Goal: Navigation & Orientation: Find specific page/section

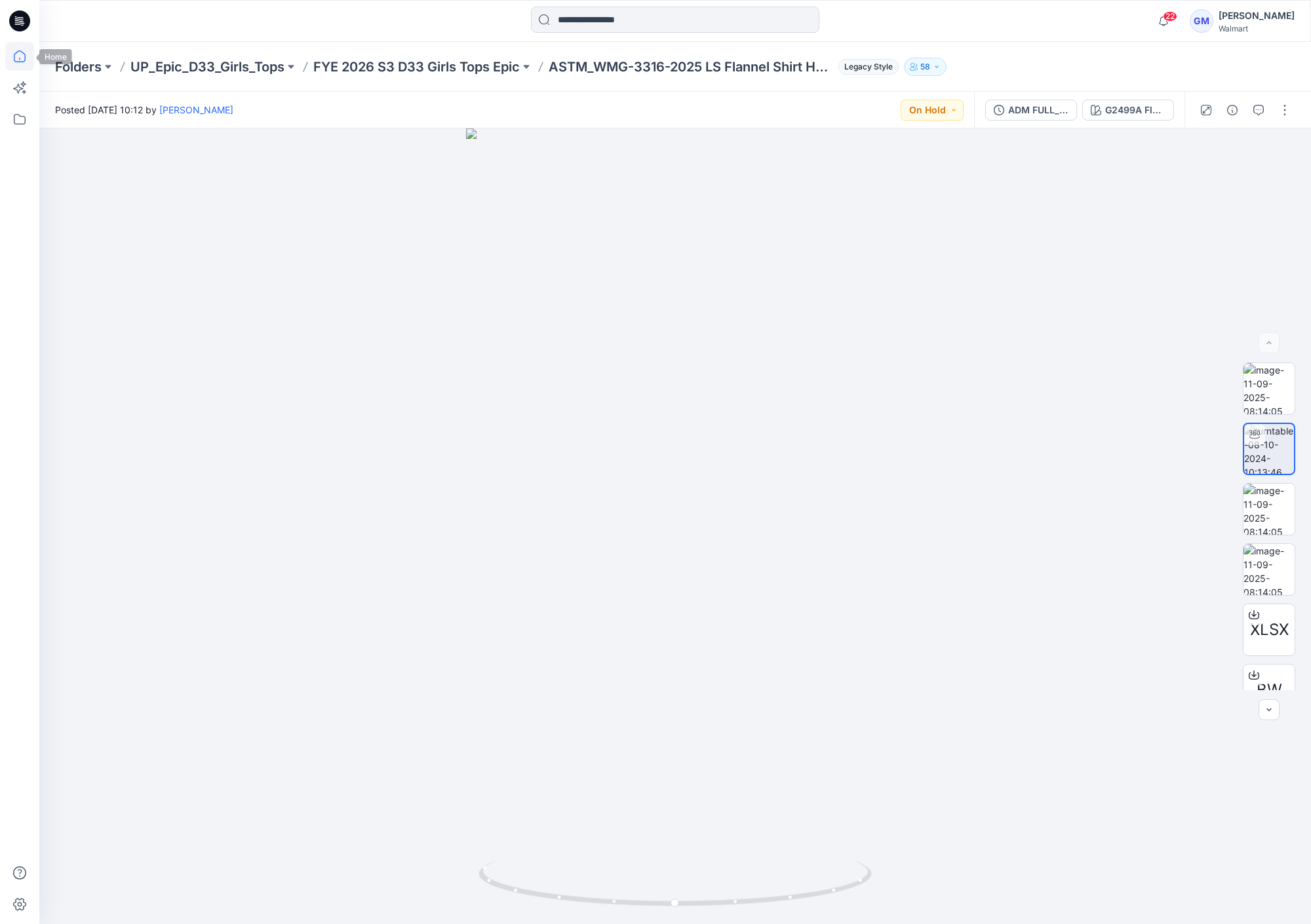
click at [13, 53] on icon at bounding box center [20, 56] width 29 height 29
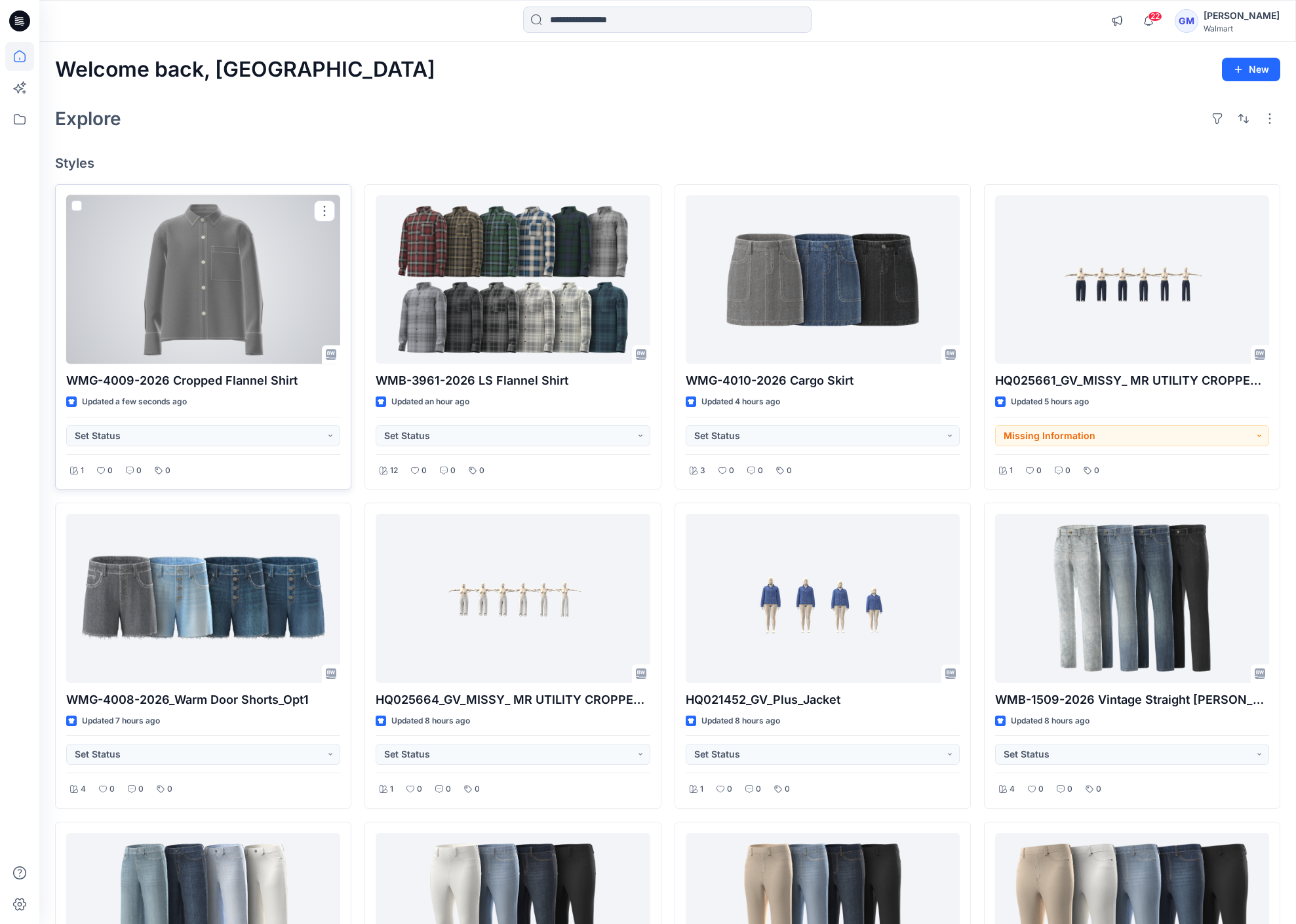
click at [235, 276] on div at bounding box center [203, 280] width 274 height 168
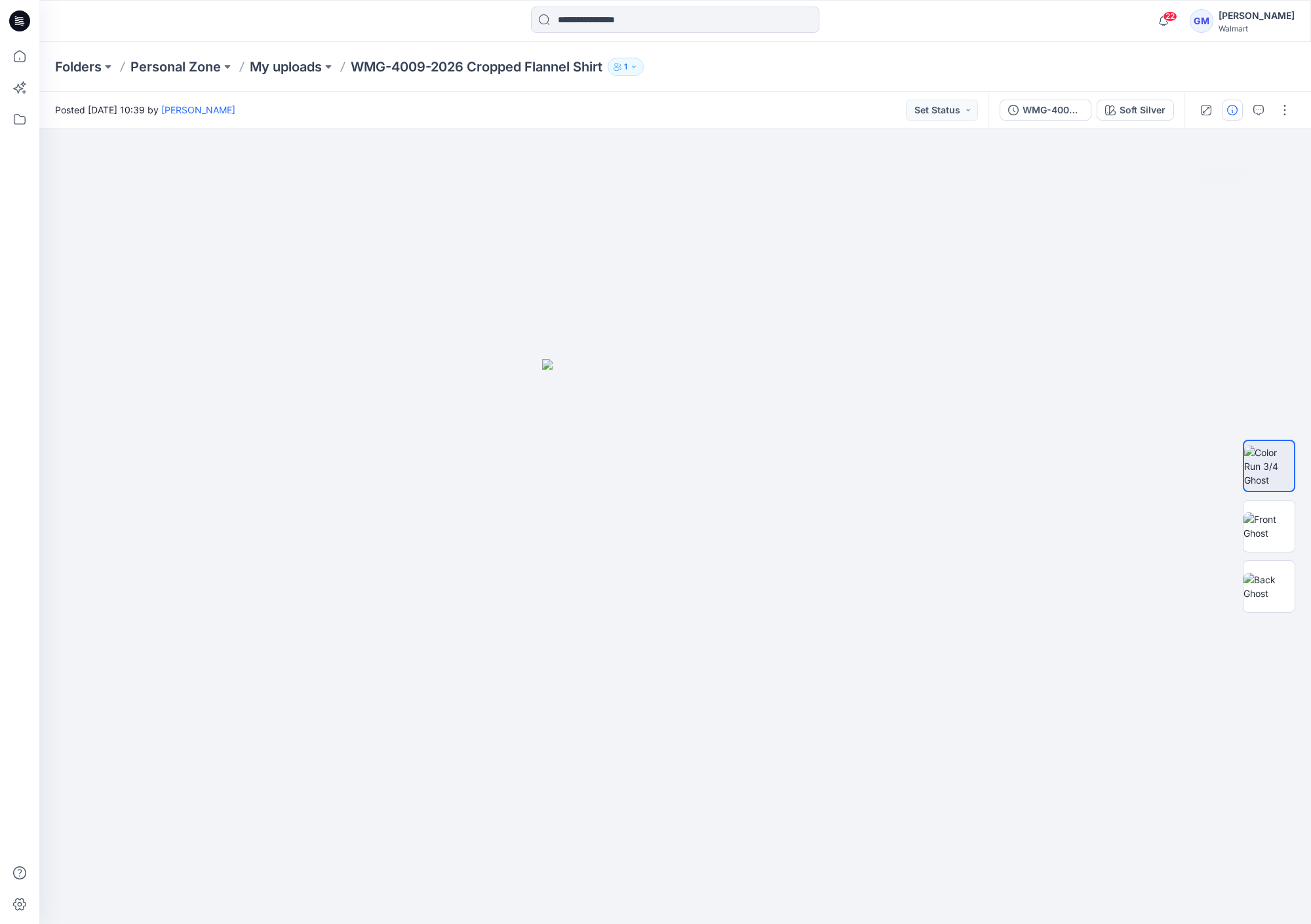
click at [1237, 116] on button "button" at bounding box center [1232, 110] width 21 height 21
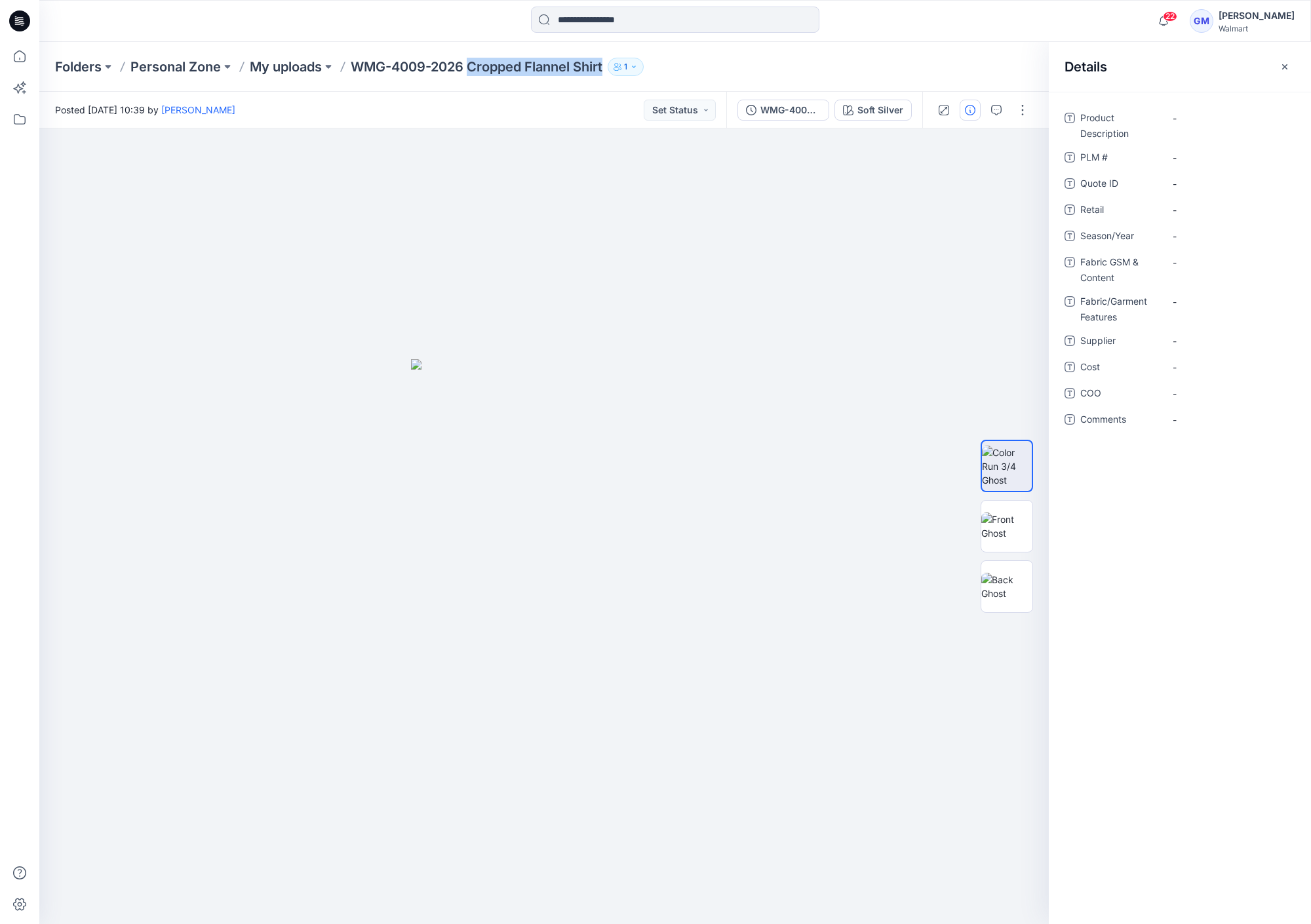
drag, startPoint x: 472, startPoint y: 67, endPoint x: 613, endPoint y: 67, distance: 141.0
click at [613, 67] on div "Folders Personal Zone My uploads WMG-4009-2026 Cropped Flannel Shirt 1" at bounding box center [624, 67] width 1137 height 19
copy div "Cropped Flannel Shirt 1"
click at [1212, 125] on div "-" at bounding box center [1229, 117] width 131 height 21
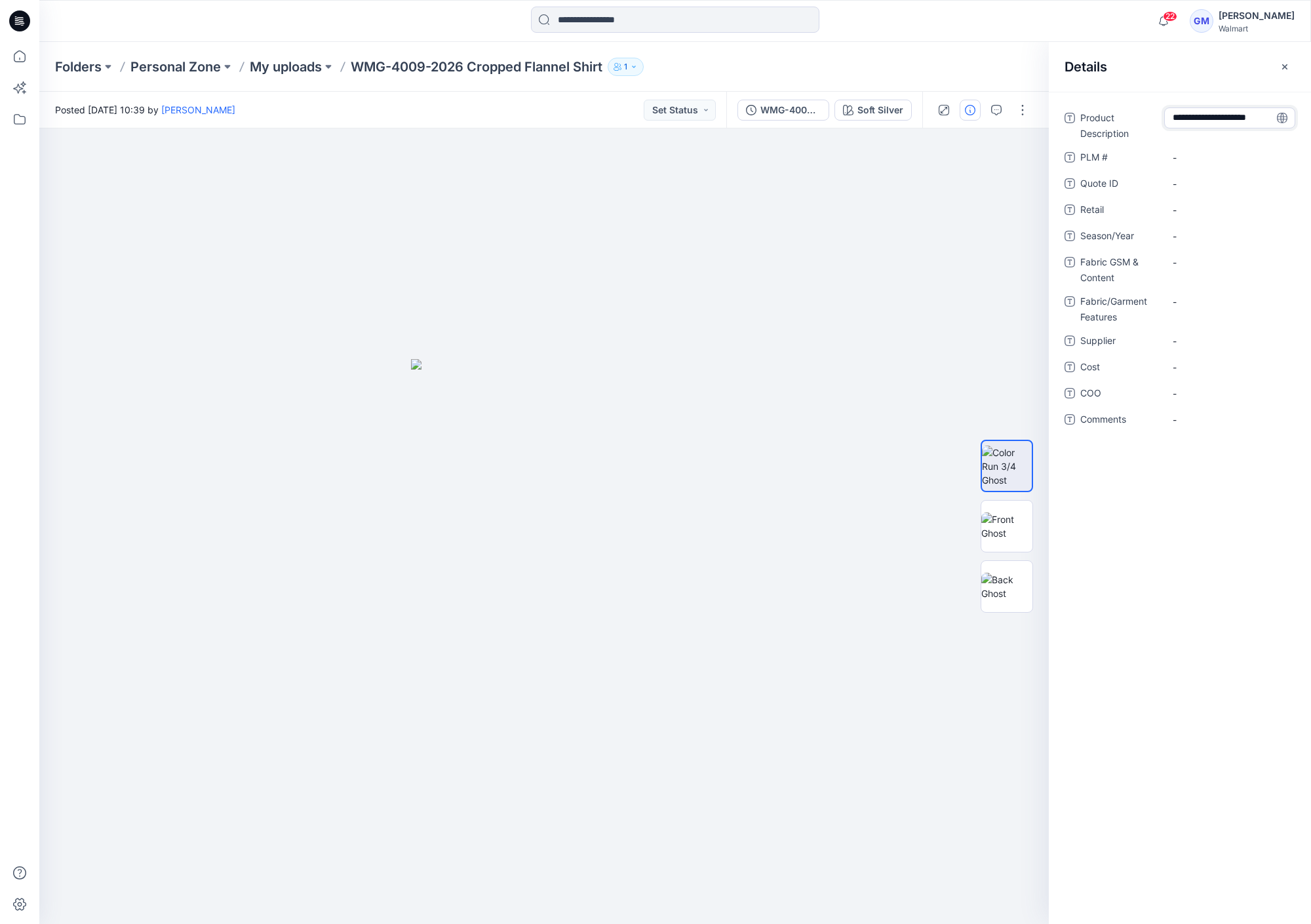
type textarea "**********"
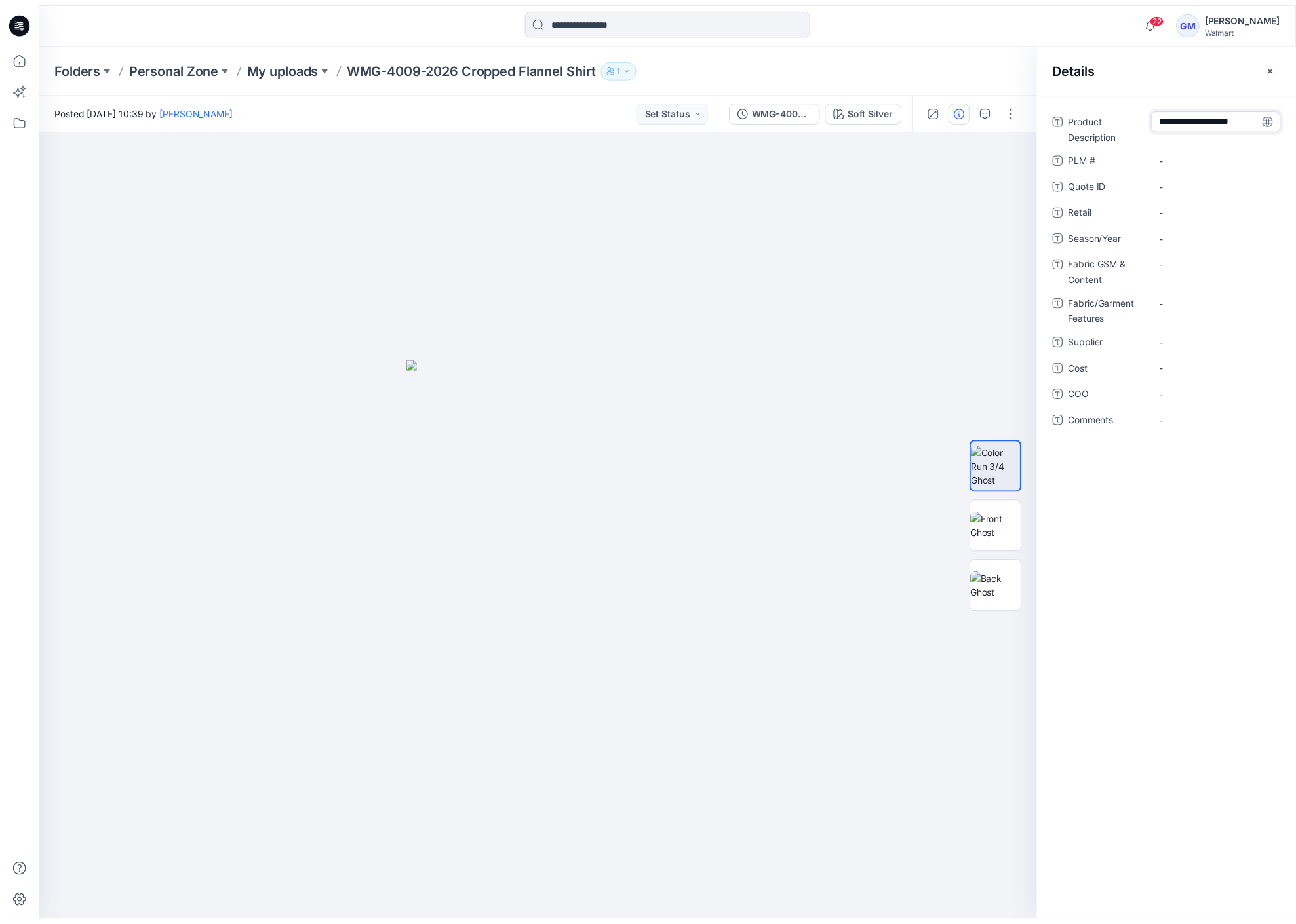
scroll to position [0, 0]
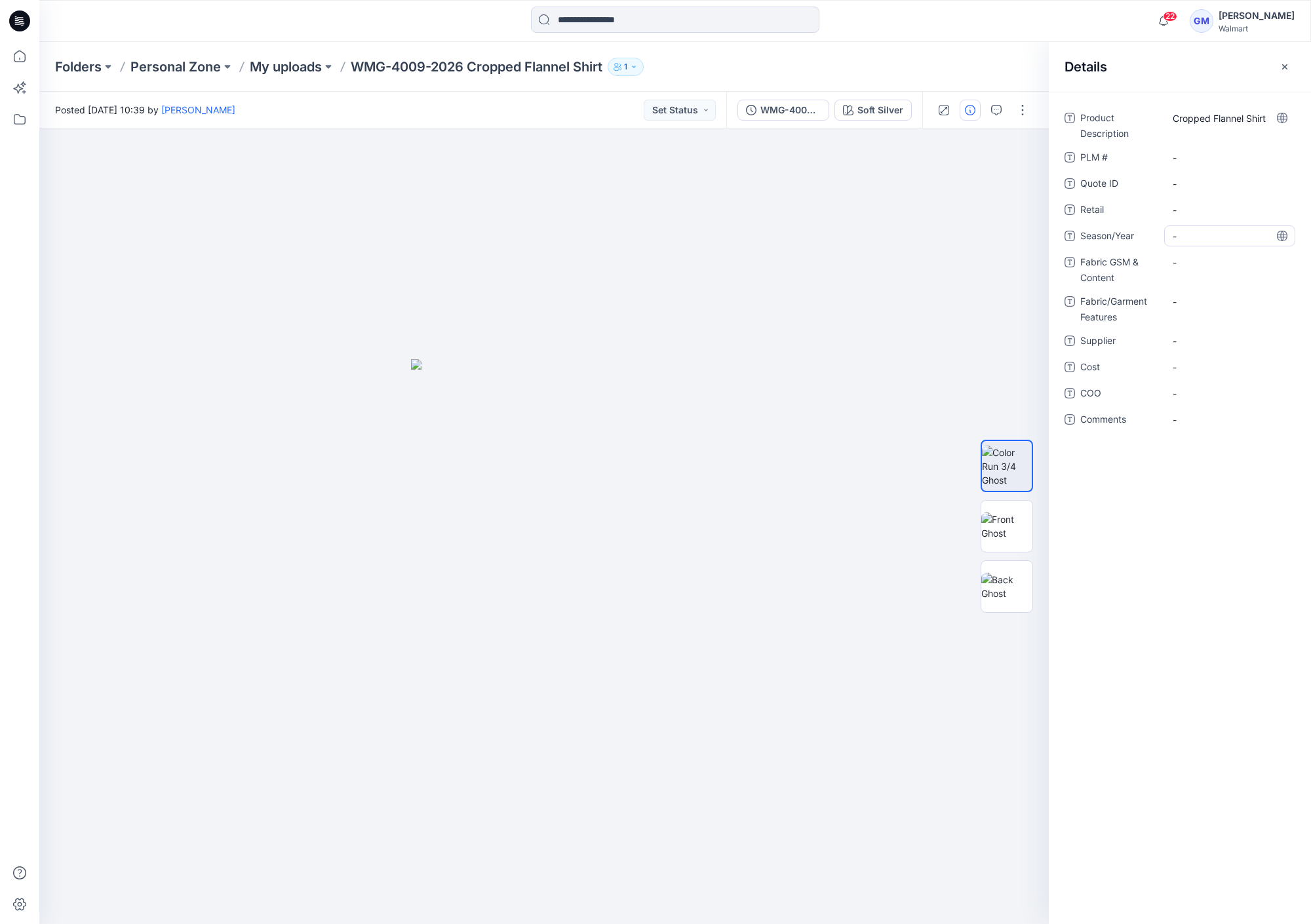
click at [1189, 240] on span "-" at bounding box center [1229, 237] width 114 height 14
type textarea "**********"
click at [1198, 338] on span "-" at bounding box center [1229, 341] width 114 height 14
type textarea "****"
click at [1210, 391] on span "-" at bounding box center [1229, 393] width 114 height 14
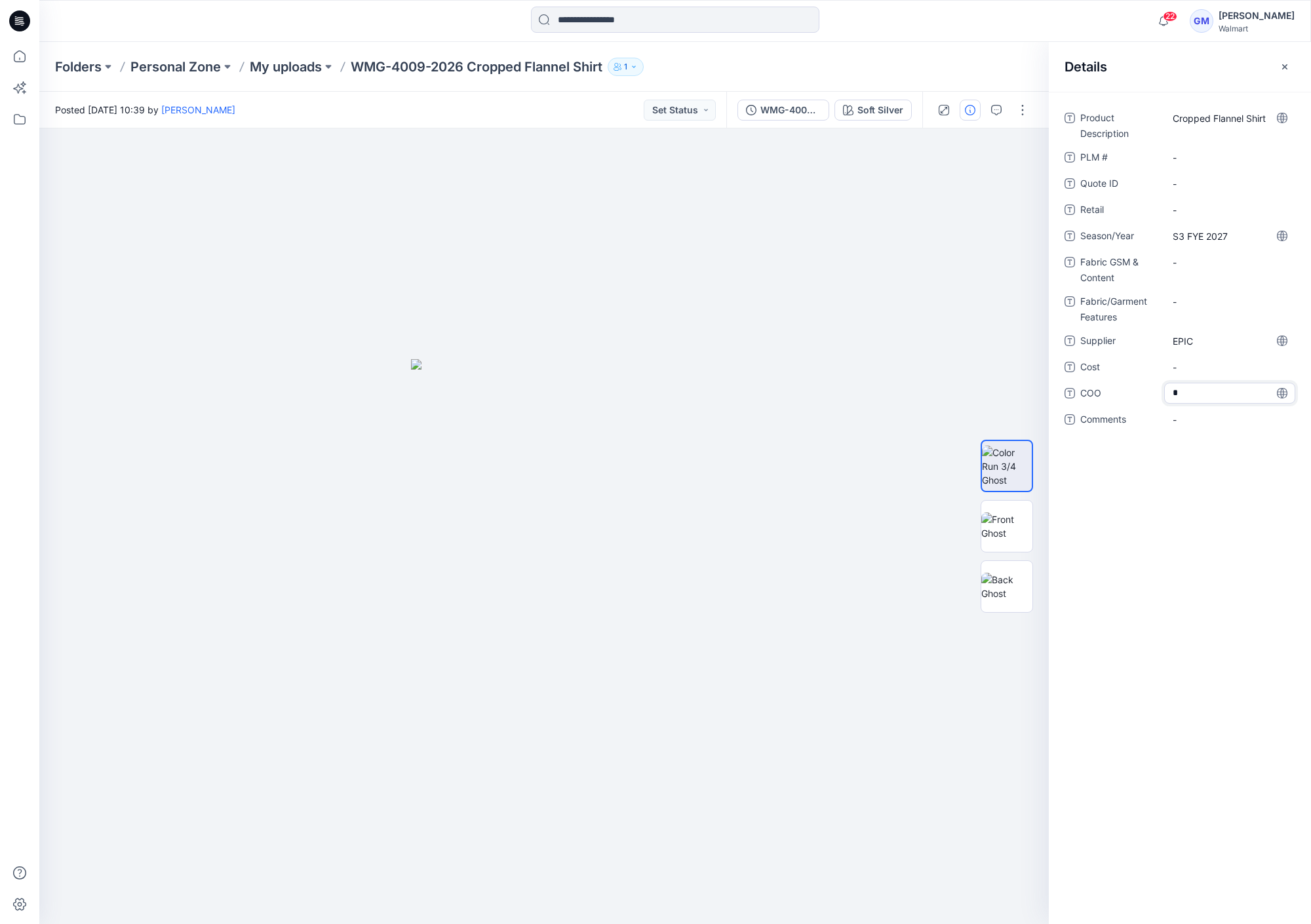
type textarea "**"
click at [294, 70] on p "My uploads" at bounding box center [285, 67] width 72 height 19
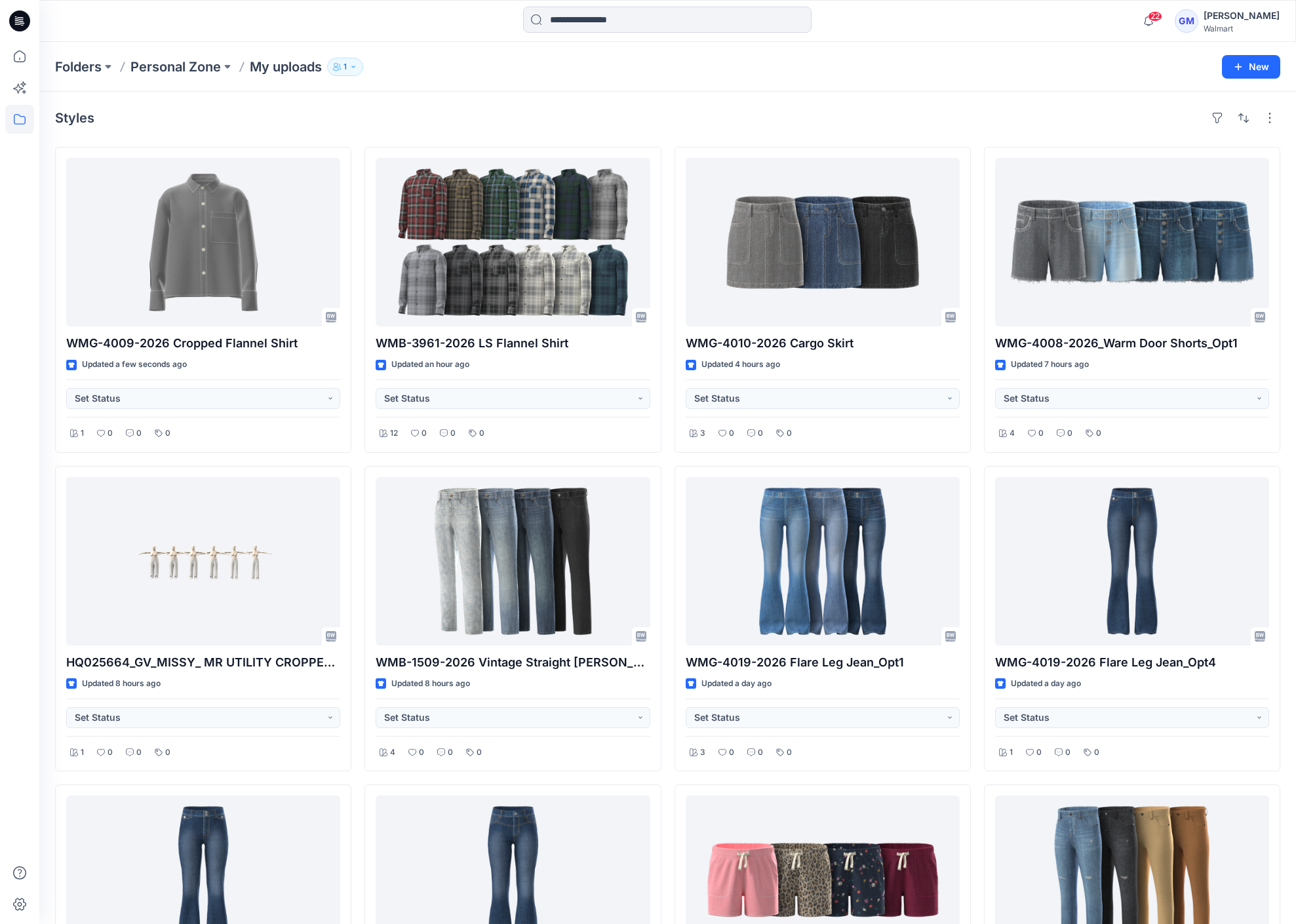
click at [381, 112] on div "Styles" at bounding box center [668, 117] width 1225 height 21
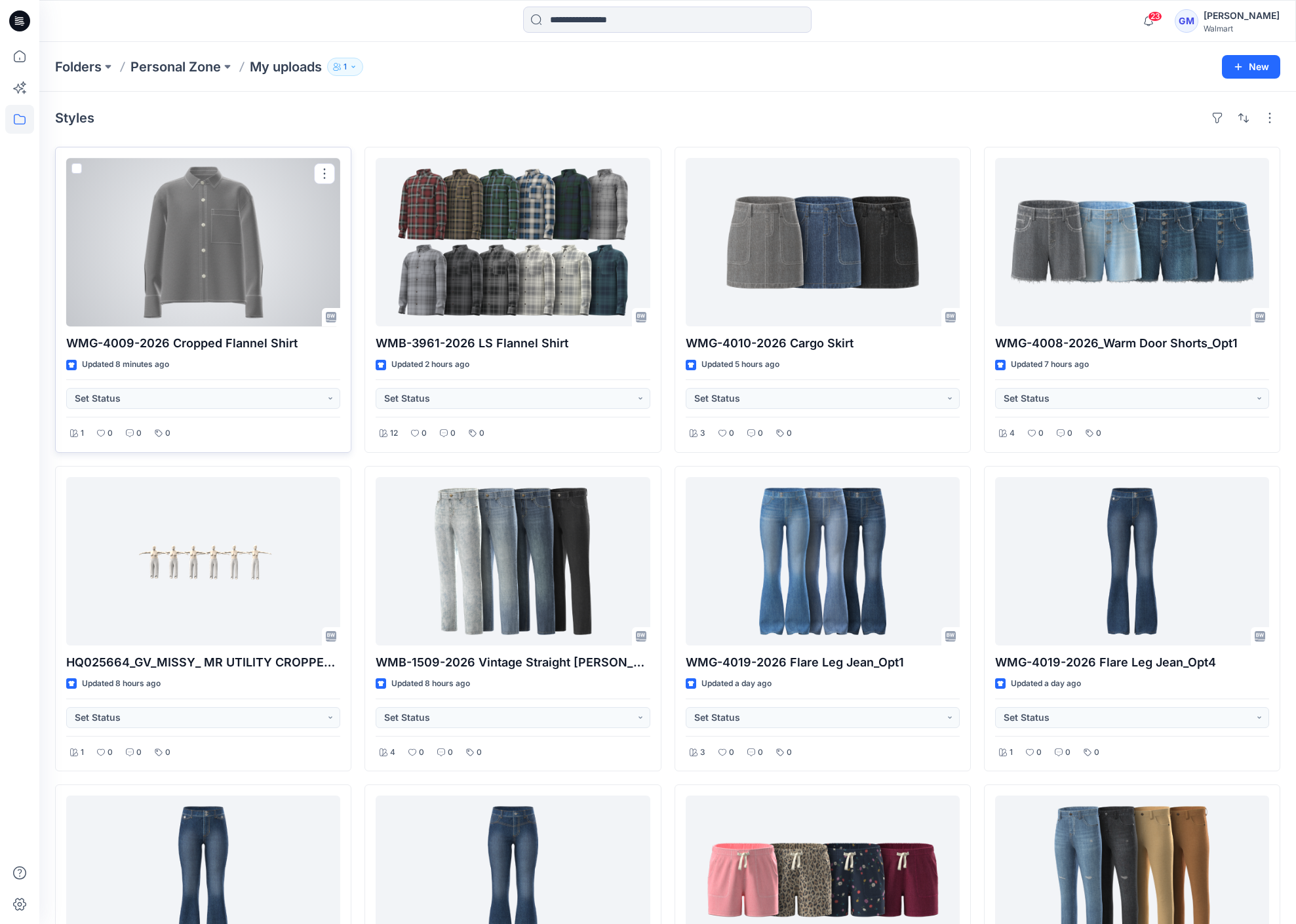
click at [219, 222] on div at bounding box center [203, 242] width 274 height 168
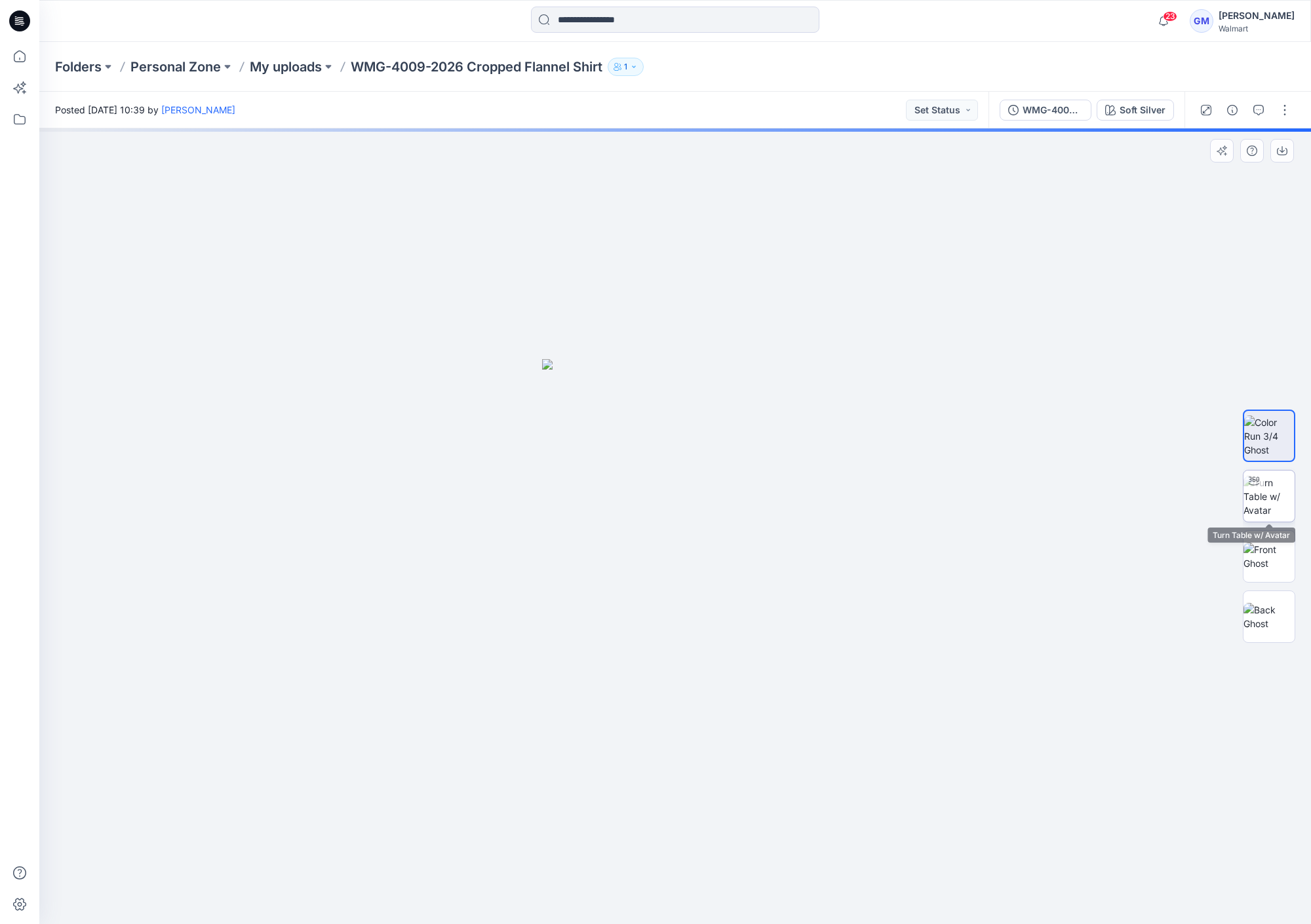
click at [1272, 508] on img at bounding box center [1268, 496] width 51 height 42
drag, startPoint x: 831, startPoint y: 606, endPoint x: 831, endPoint y: 619, distance: 13.0
click at [831, 619] on img at bounding box center [675, 272] width 1875 height 1303
drag, startPoint x: 853, startPoint y: 883, endPoint x: 863, endPoint y: 880, distance: 10.4
click at [863, 880] on icon at bounding box center [676, 885] width 396 height 49
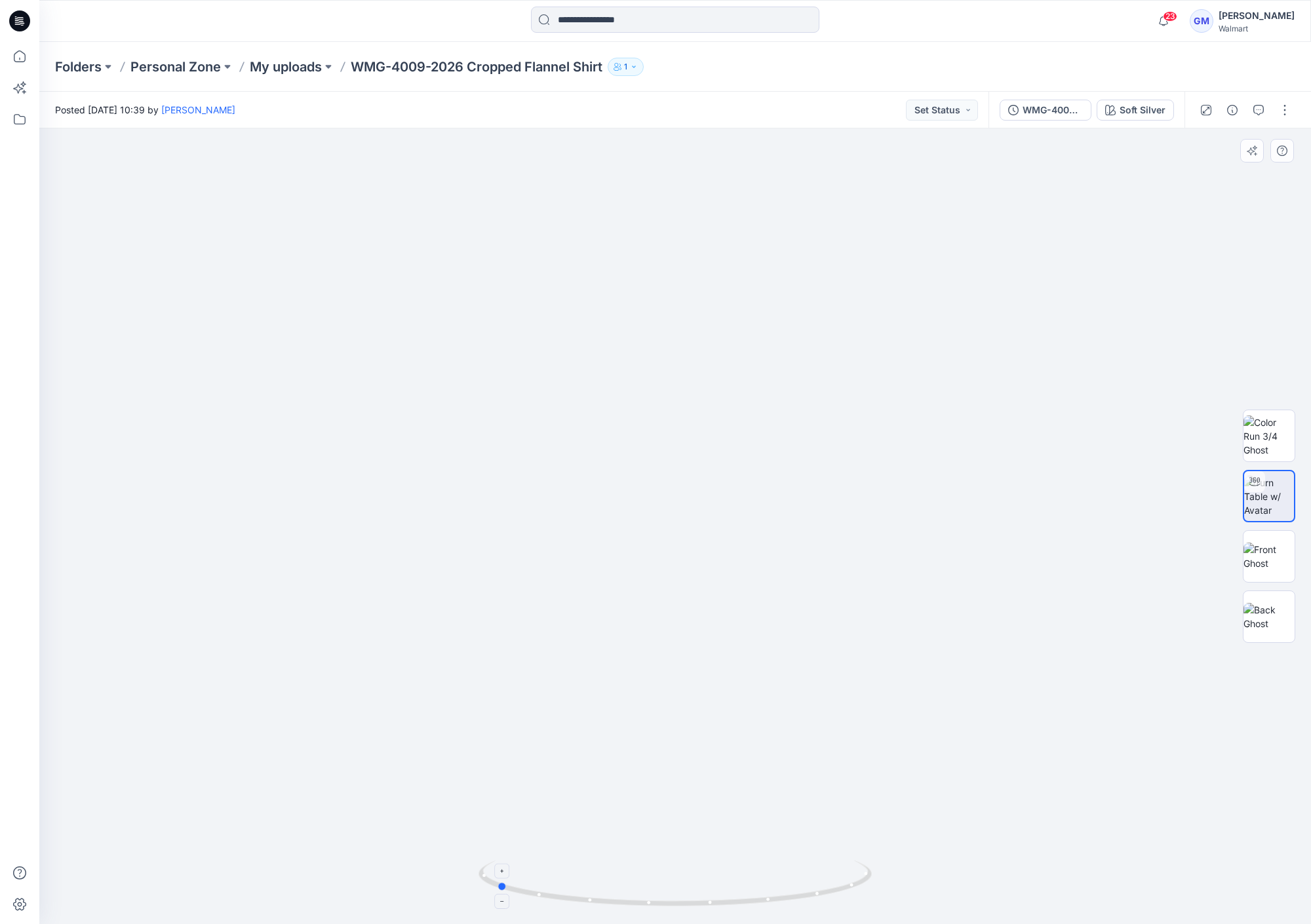
drag, startPoint x: 801, startPoint y: 890, endPoint x: 649, endPoint y: 891, distance: 152.0
click at [649, 891] on icon at bounding box center [676, 885] width 396 height 49
drag, startPoint x: 852, startPoint y: 881, endPoint x: 643, endPoint y: 875, distance: 209.1
click at [643, 875] on icon at bounding box center [676, 885] width 396 height 49
click at [18, 57] on icon at bounding box center [20, 56] width 29 height 29
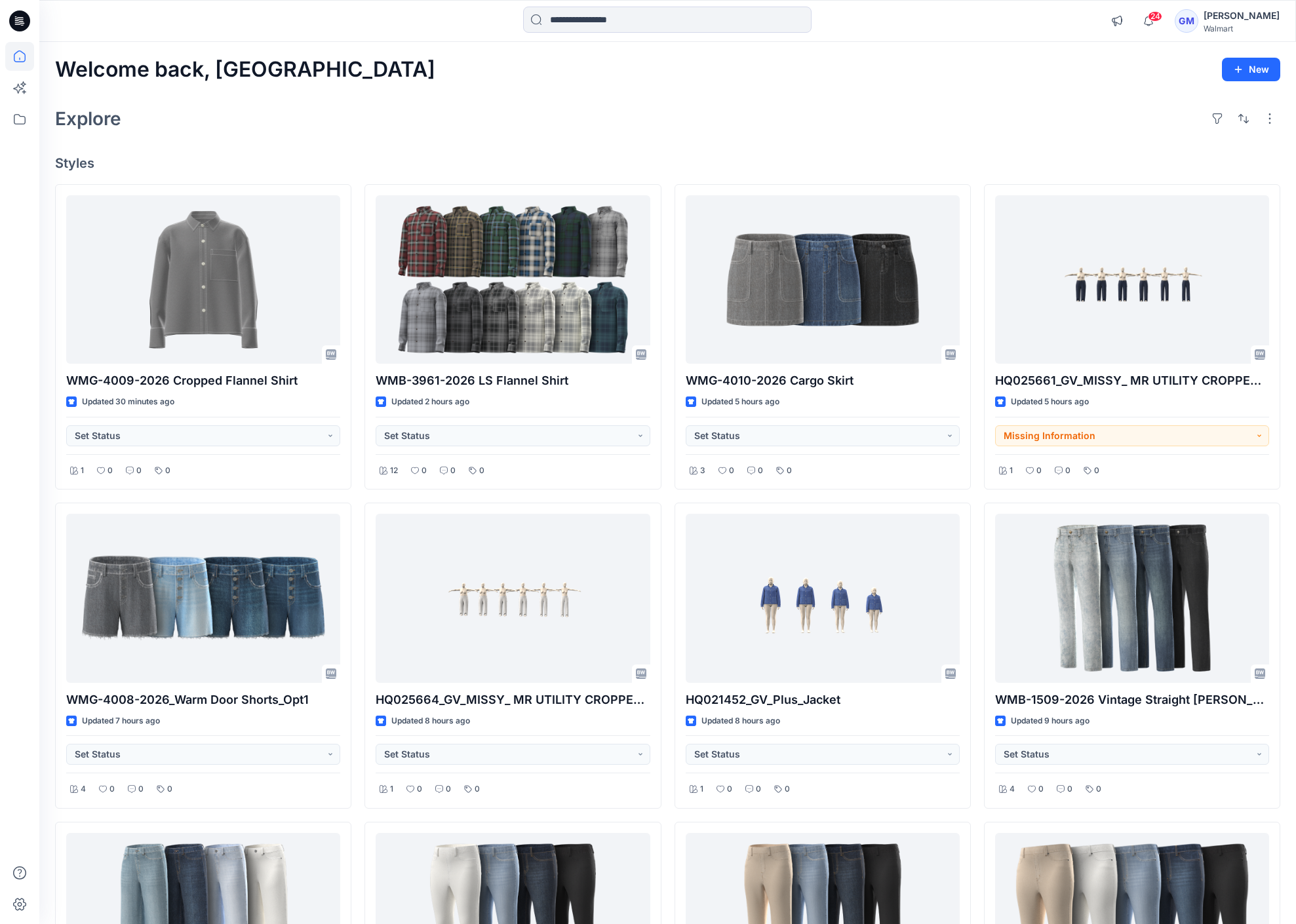
drag, startPoint x: 310, startPoint y: 155, endPoint x: 241, endPoint y: 155, distance: 69.0
click at [310, 156] on h4 "Styles" at bounding box center [668, 163] width 1225 height 15
click at [17, 120] on icon at bounding box center [20, 119] width 29 height 29
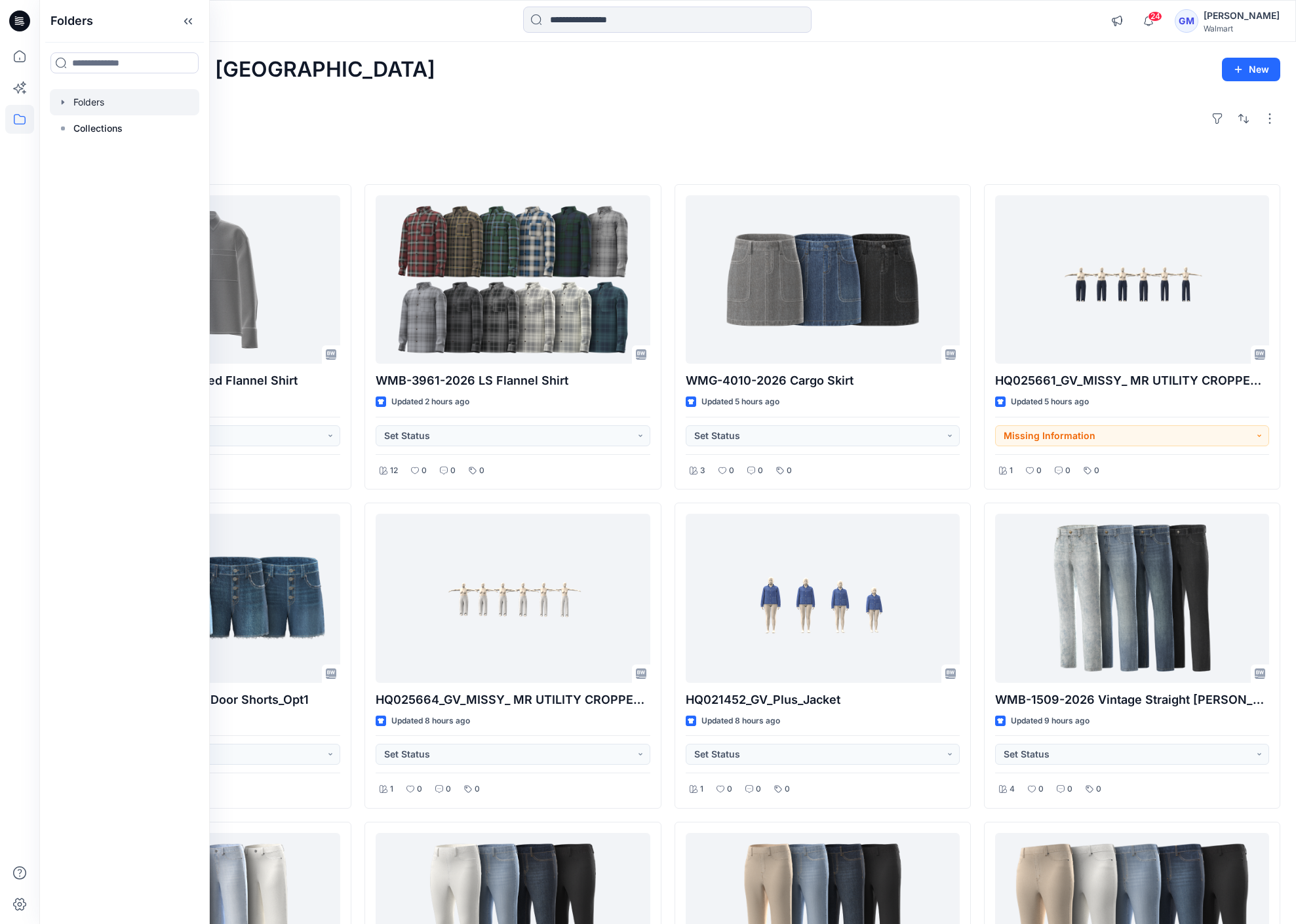
click at [106, 107] on div at bounding box center [125, 102] width 150 height 26
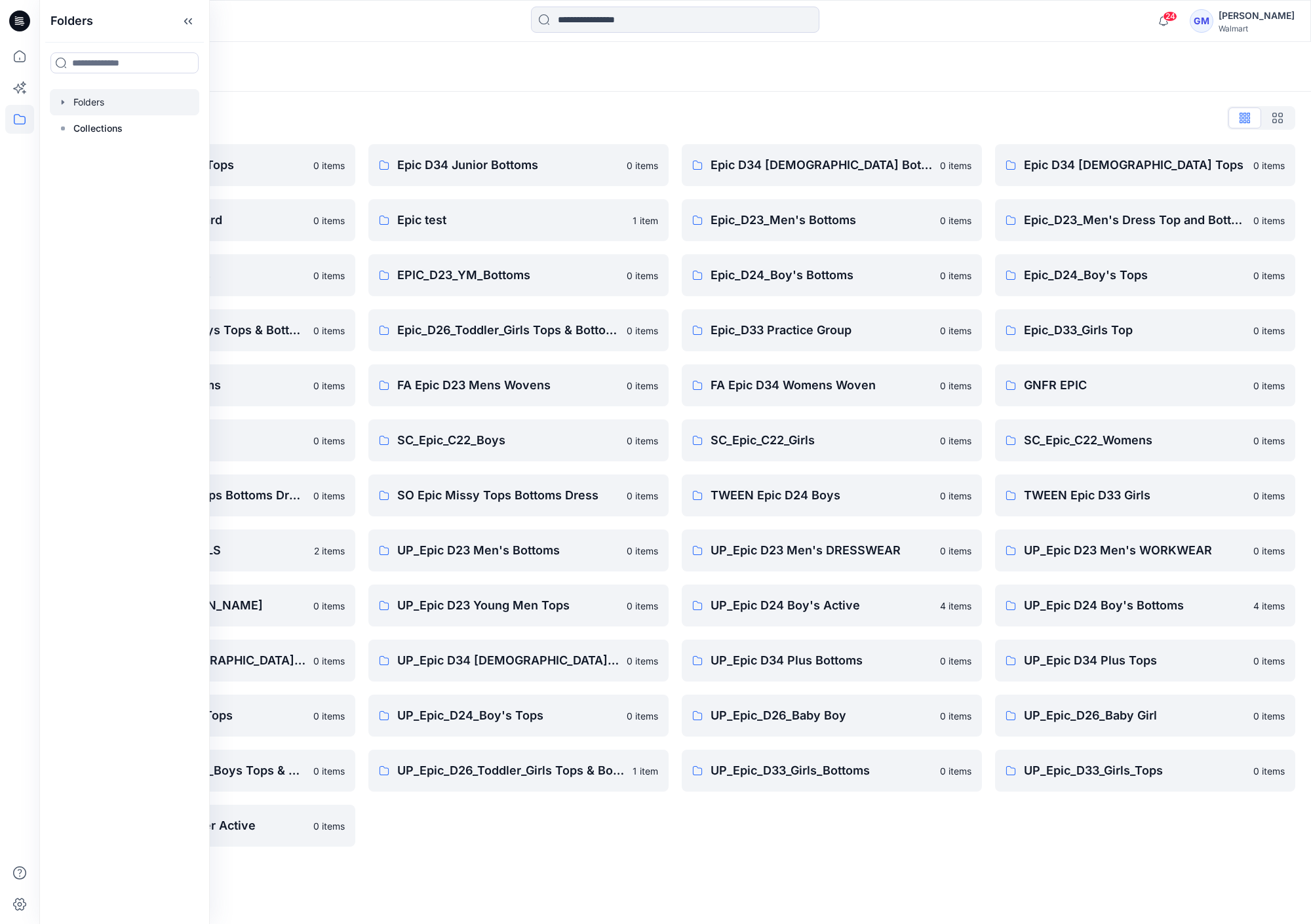
click at [296, 119] on div "Folders List" at bounding box center [675, 117] width 1240 height 21
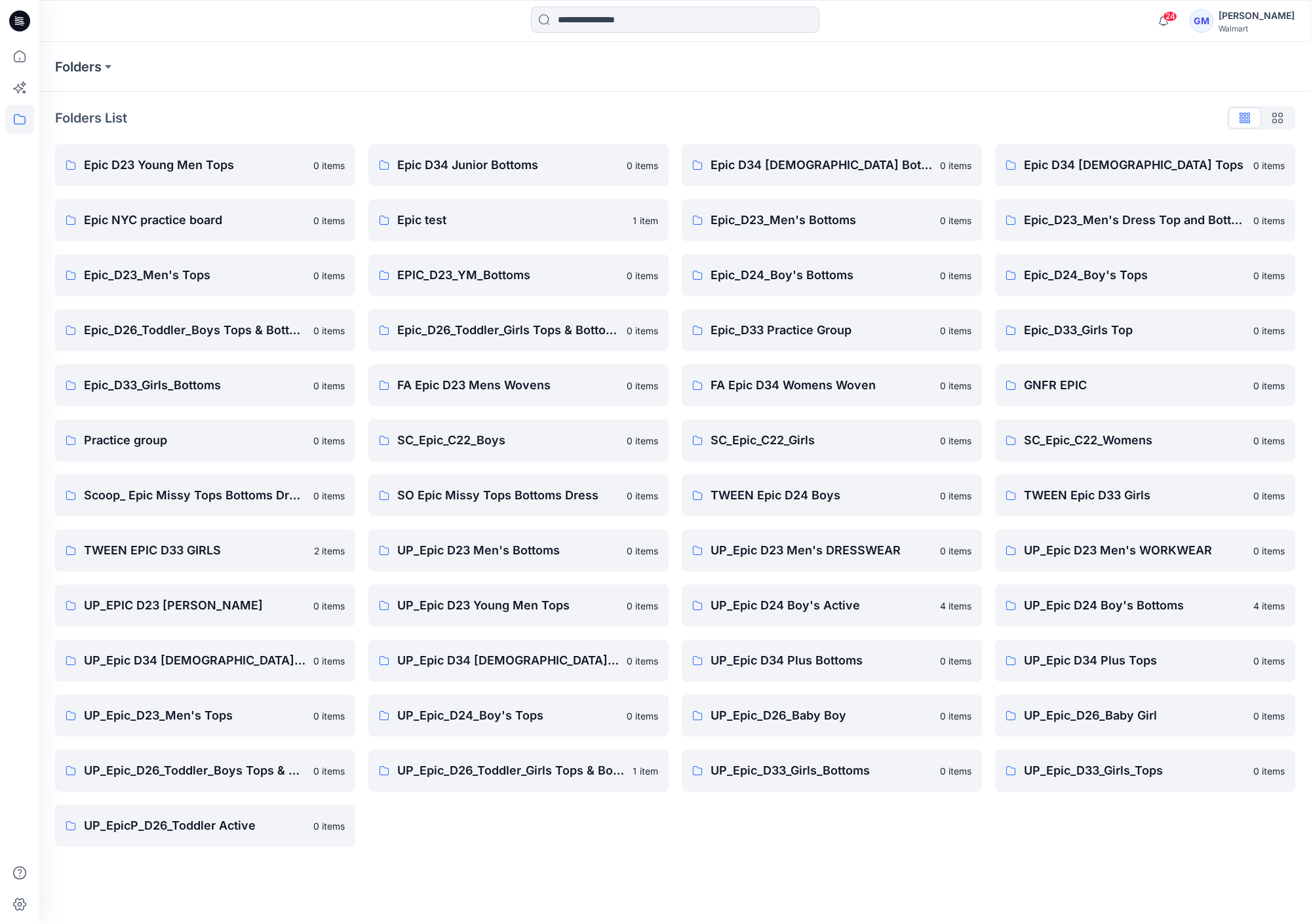
click at [854, 821] on div "Epic D34 [DEMOGRAPHIC_DATA] Bottoms 0 items Epic_D23_Men's Bottoms 0 items Epic…" at bounding box center [831, 495] width 300 height 703
click at [1039, 767] on p "UP_Epic_D33_Girls_Tops" at bounding box center [1134, 771] width 221 height 19
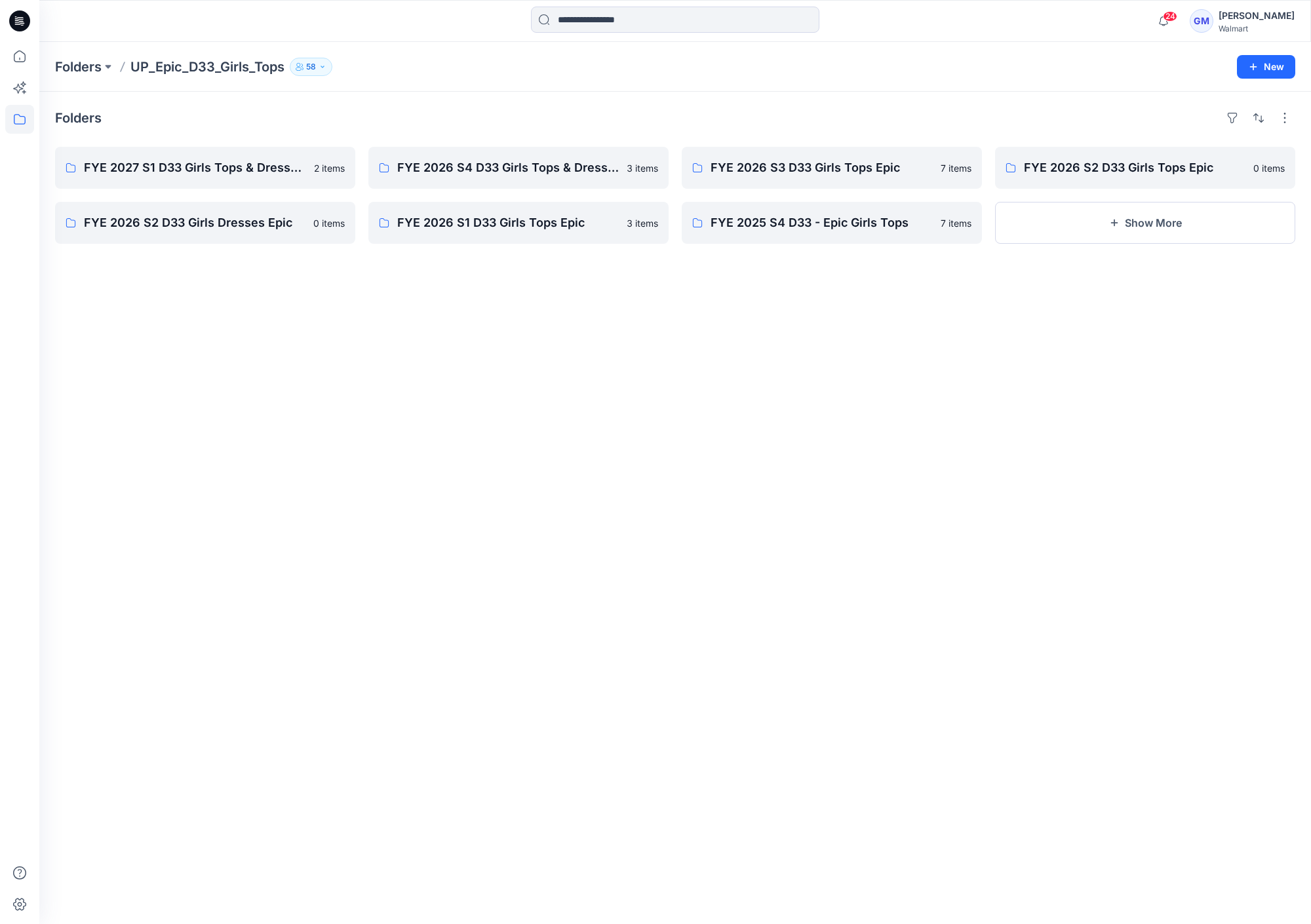
click at [381, 386] on div "Folders FYE 2027 S1 D33 Girls Tops & Dresses Epic Design 2 items FYE 2026 S2 D3…" at bounding box center [675, 508] width 1271 height 832
click at [845, 171] on p "FYE 2026 S3 D33 Girls Tops Epic" at bounding box center [830, 168] width 240 height 19
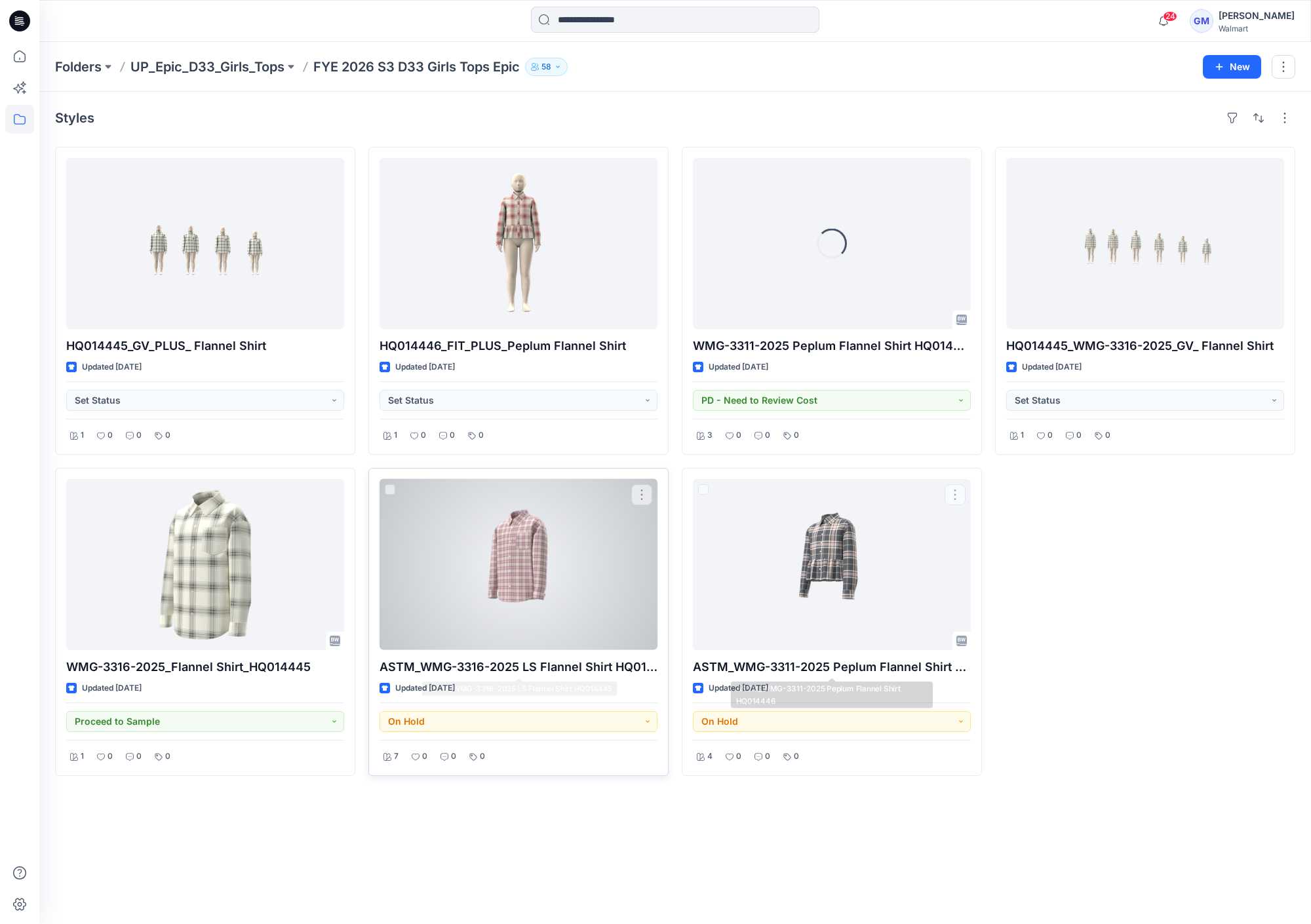
click at [624, 650] on div "ASTM_WMG-3316-2025 LS Flannel Shirt HQ014445 Updated [DATE] On Hold 7 0 0 0" at bounding box center [518, 622] width 300 height 308
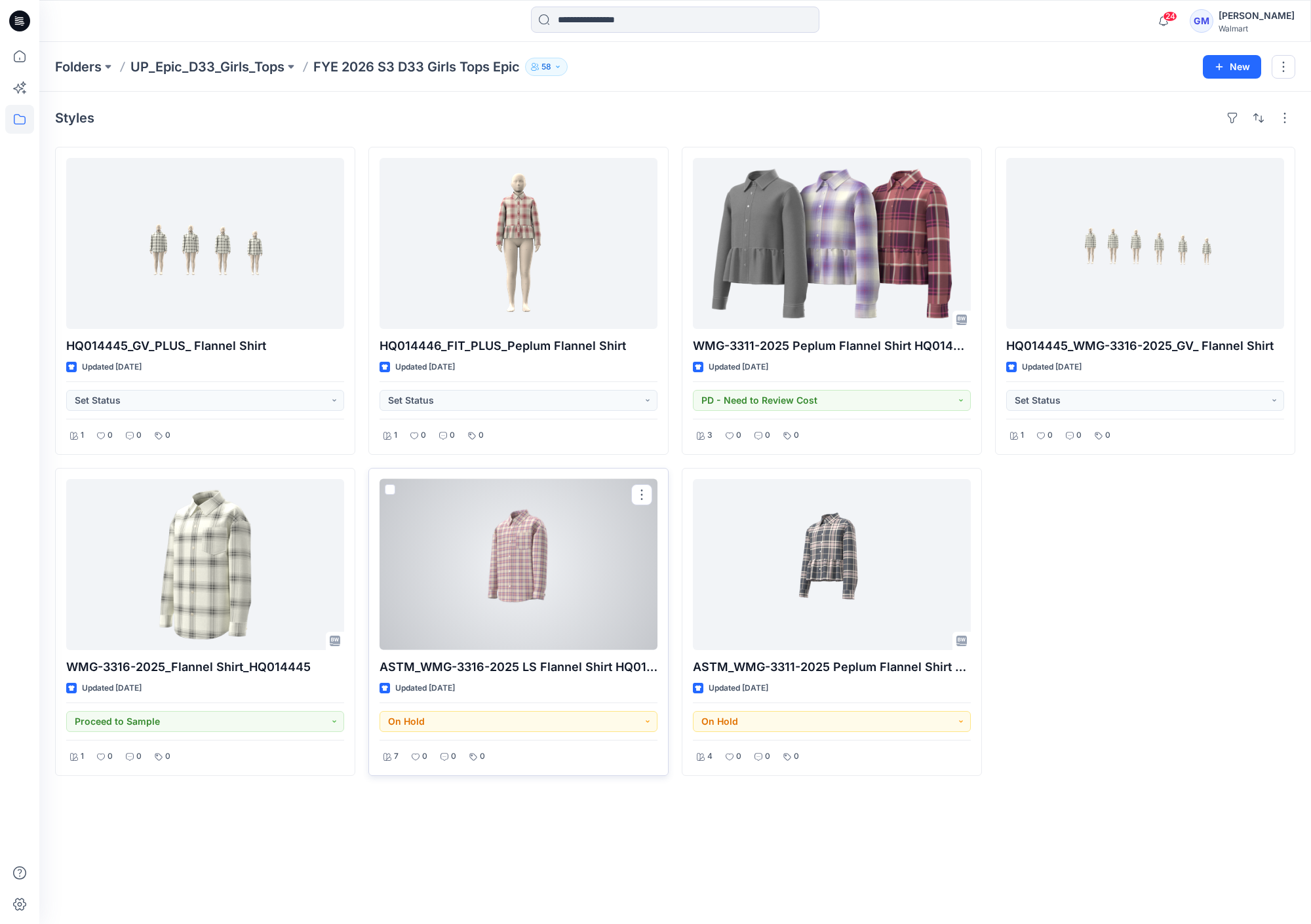
click at [615, 589] on div at bounding box center [518, 564] width 278 height 171
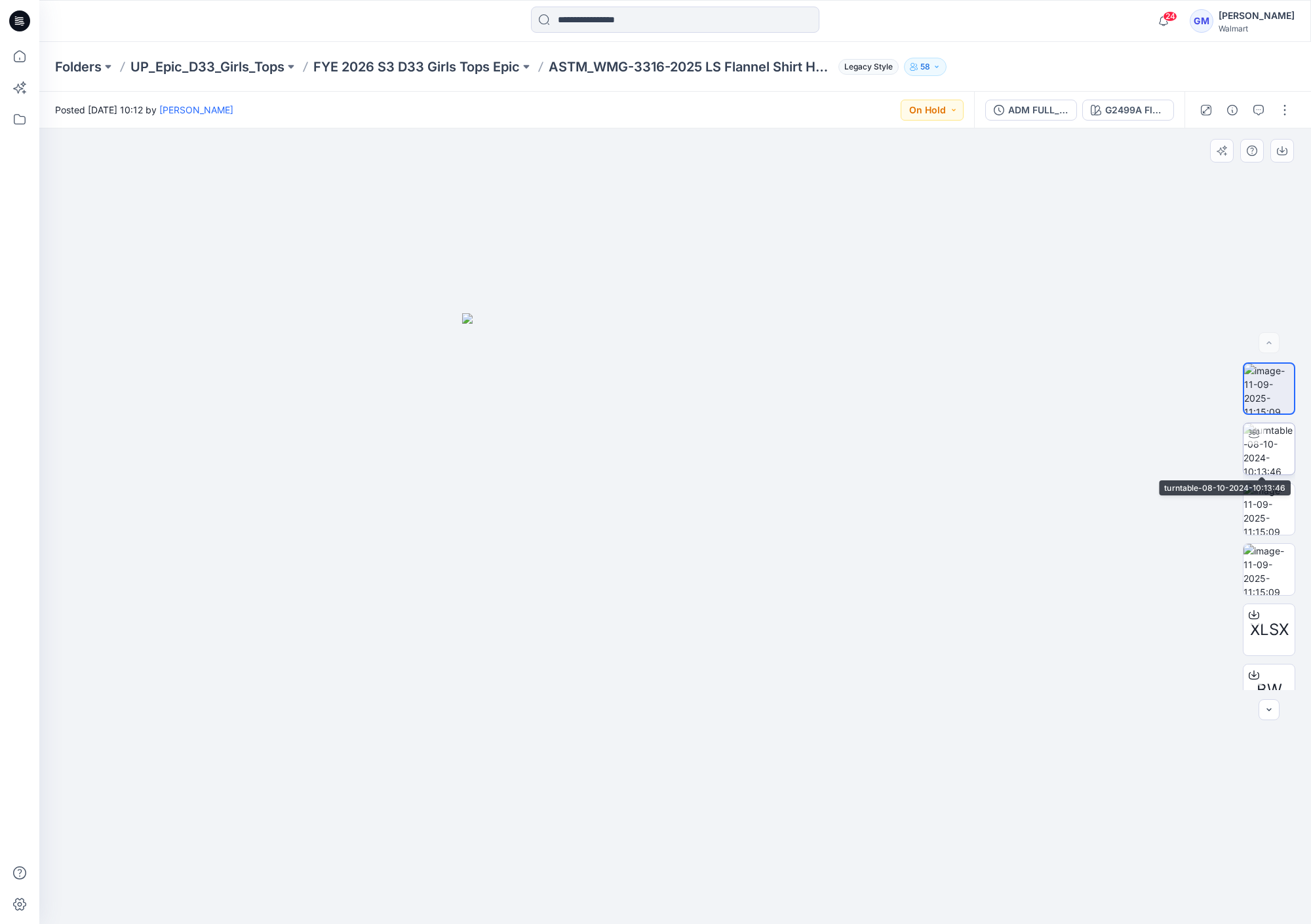
click at [1259, 461] on img at bounding box center [1268, 449] width 51 height 51
click at [16, 61] on icon at bounding box center [20, 56] width 29 height 29
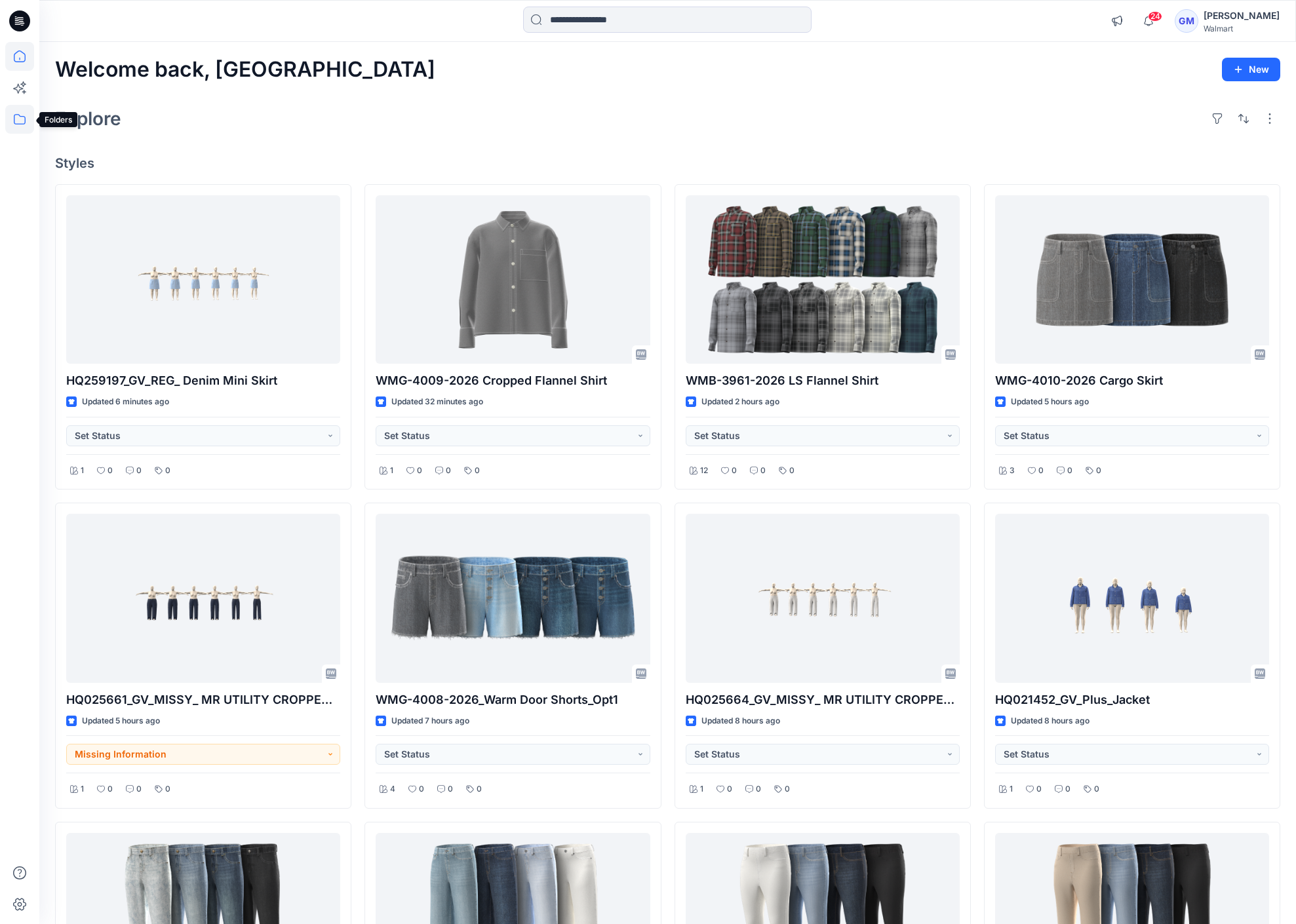
click at [15, 128] on icon at bounding box center [20, 119] width 29 height 29
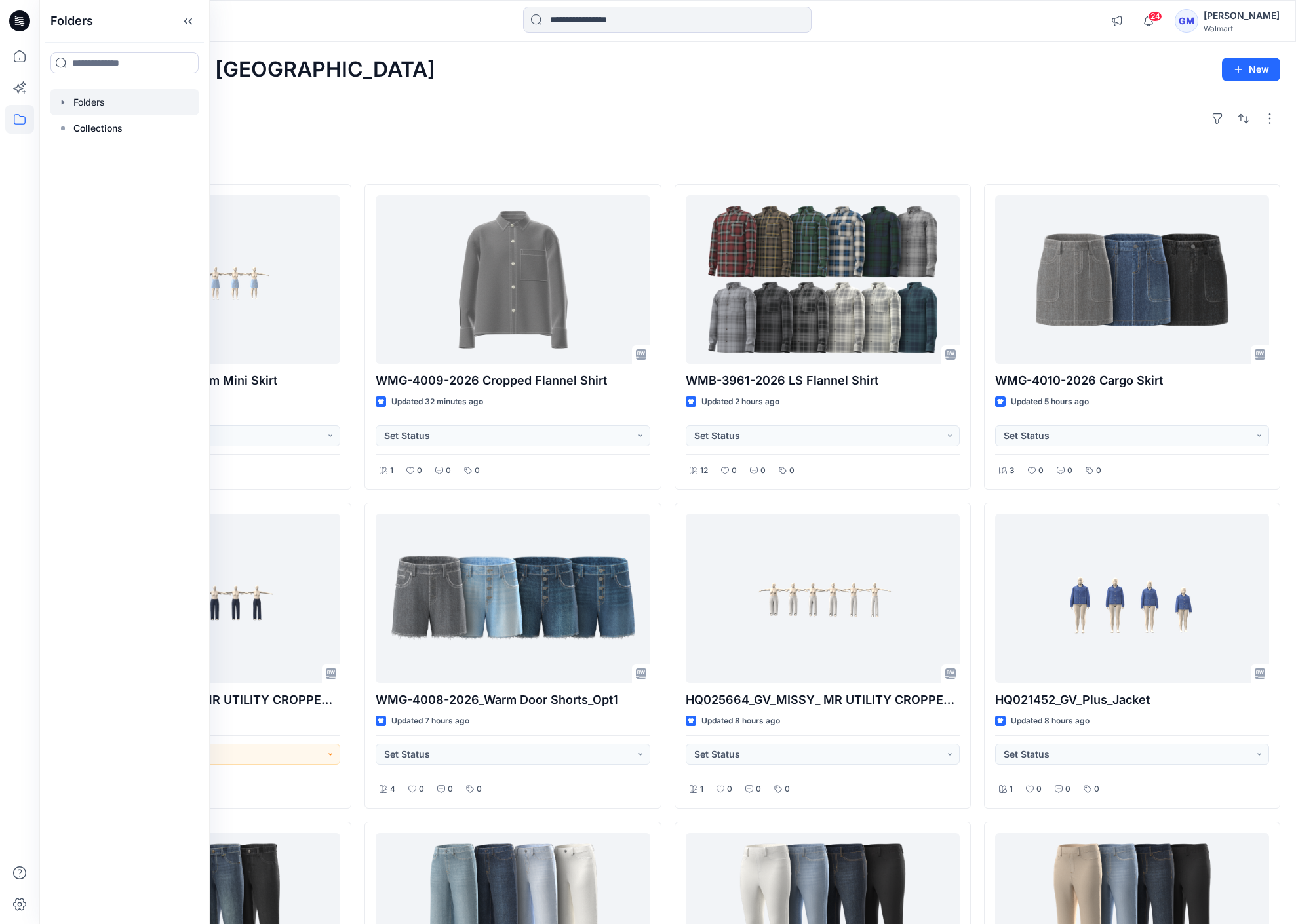
click at [106, 104] on div at bounding box center [125, 102] width 150 height 26
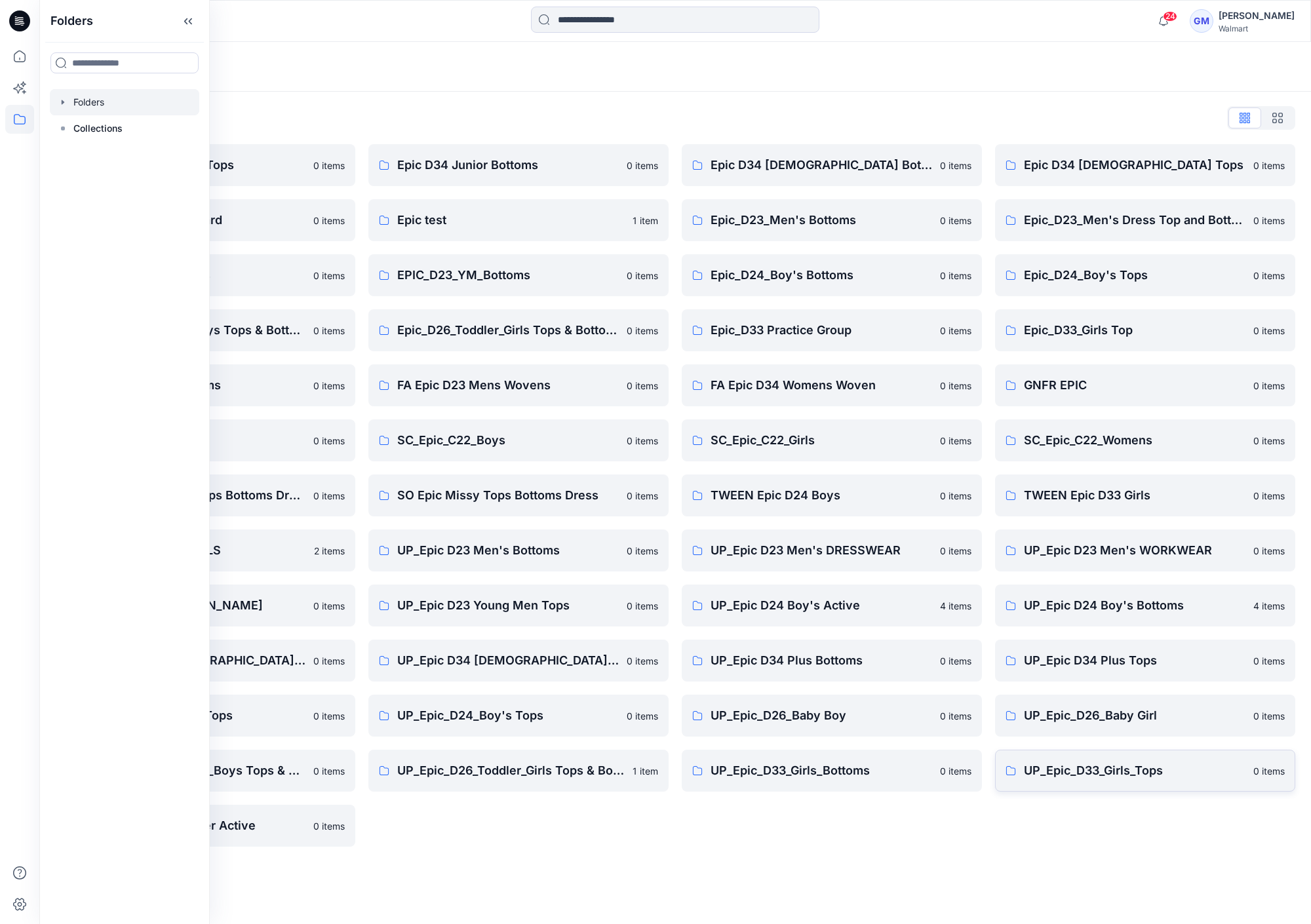
click at [1073, 761] on p "UP_Epic_D33_Girls_Tops" at bounding box center [1134, 771] width 221 height 19
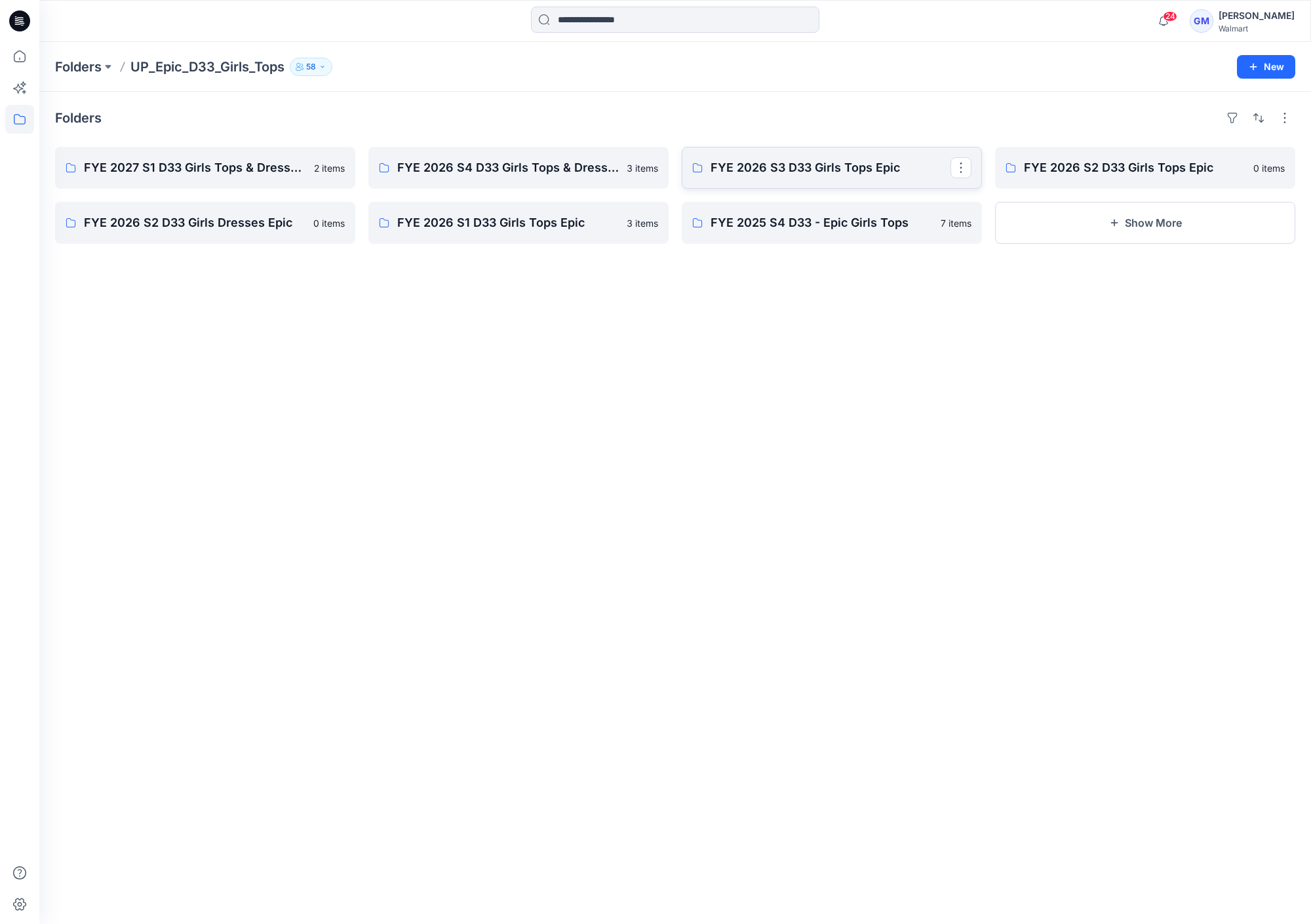
click at [794, 168] on p "FYE 2026 S3 D33 Girls Tops Epic" at bounding box center [830, 168] width 240 height 19
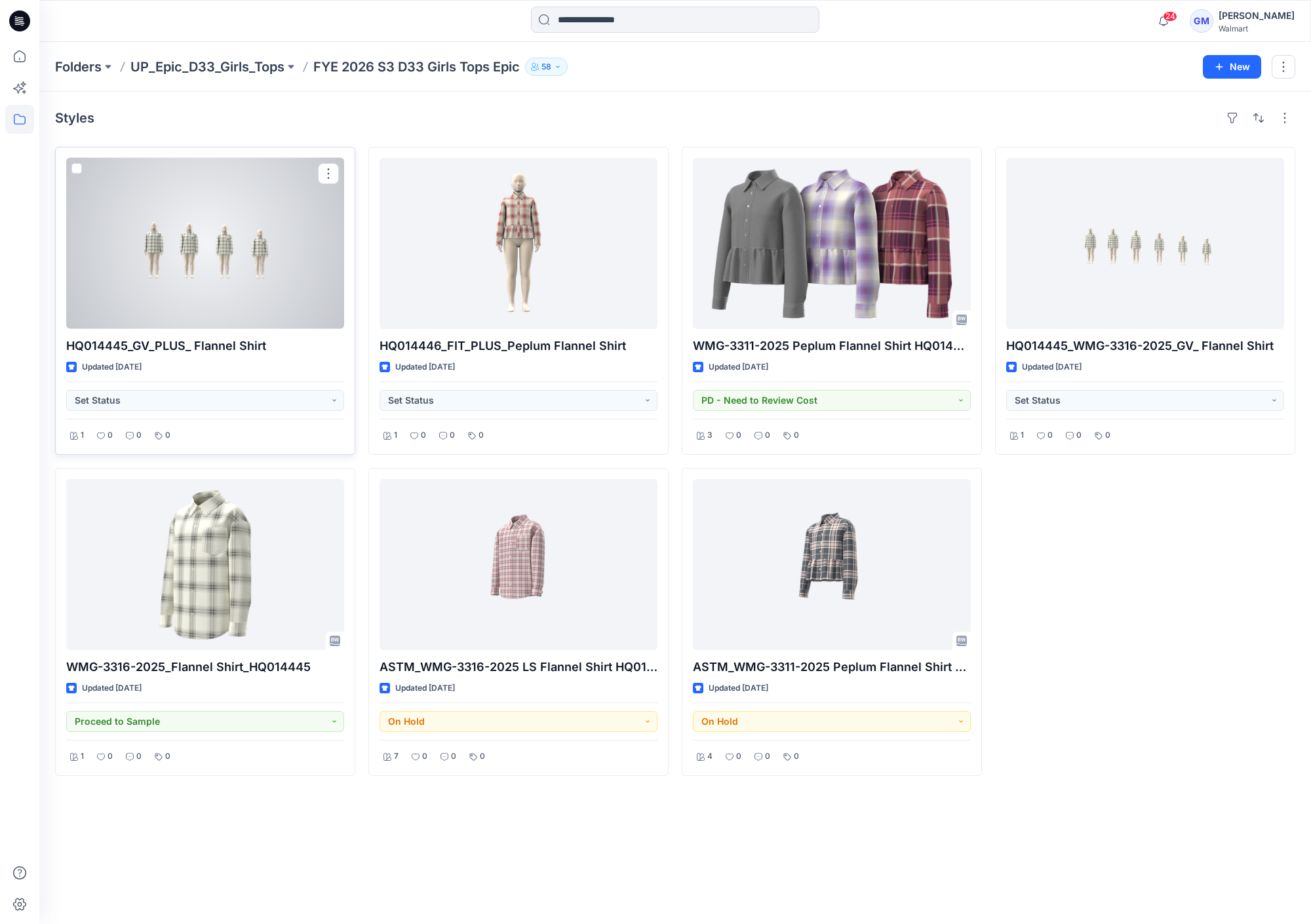
click at [293, 278] on div at bounding box center [205, 243] width 278 height 171
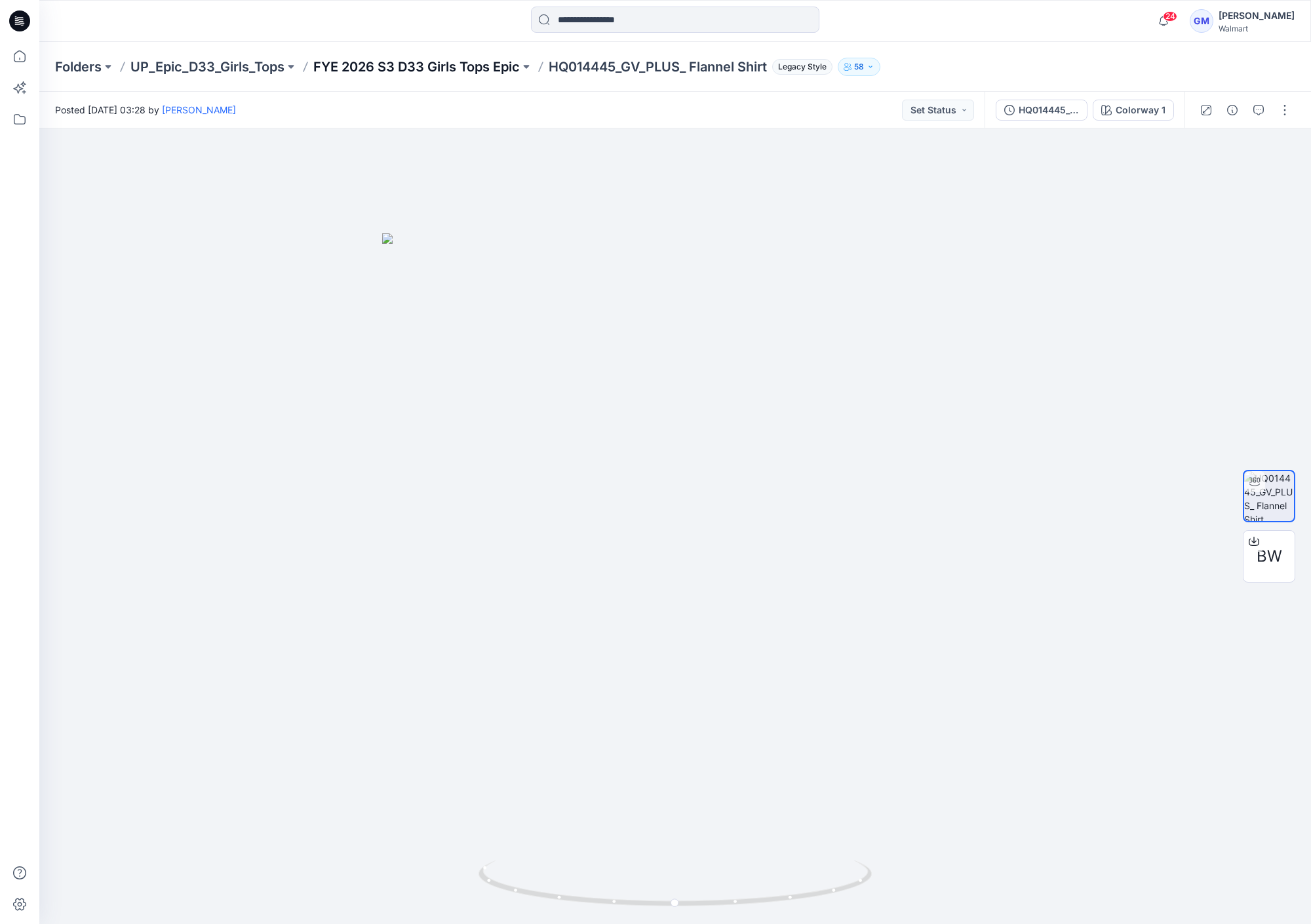
click at [458, 70] on p "FYE 2026 S3 D33 Girls Tops Epic" at bounding box center [416, 67] width 207 height 19
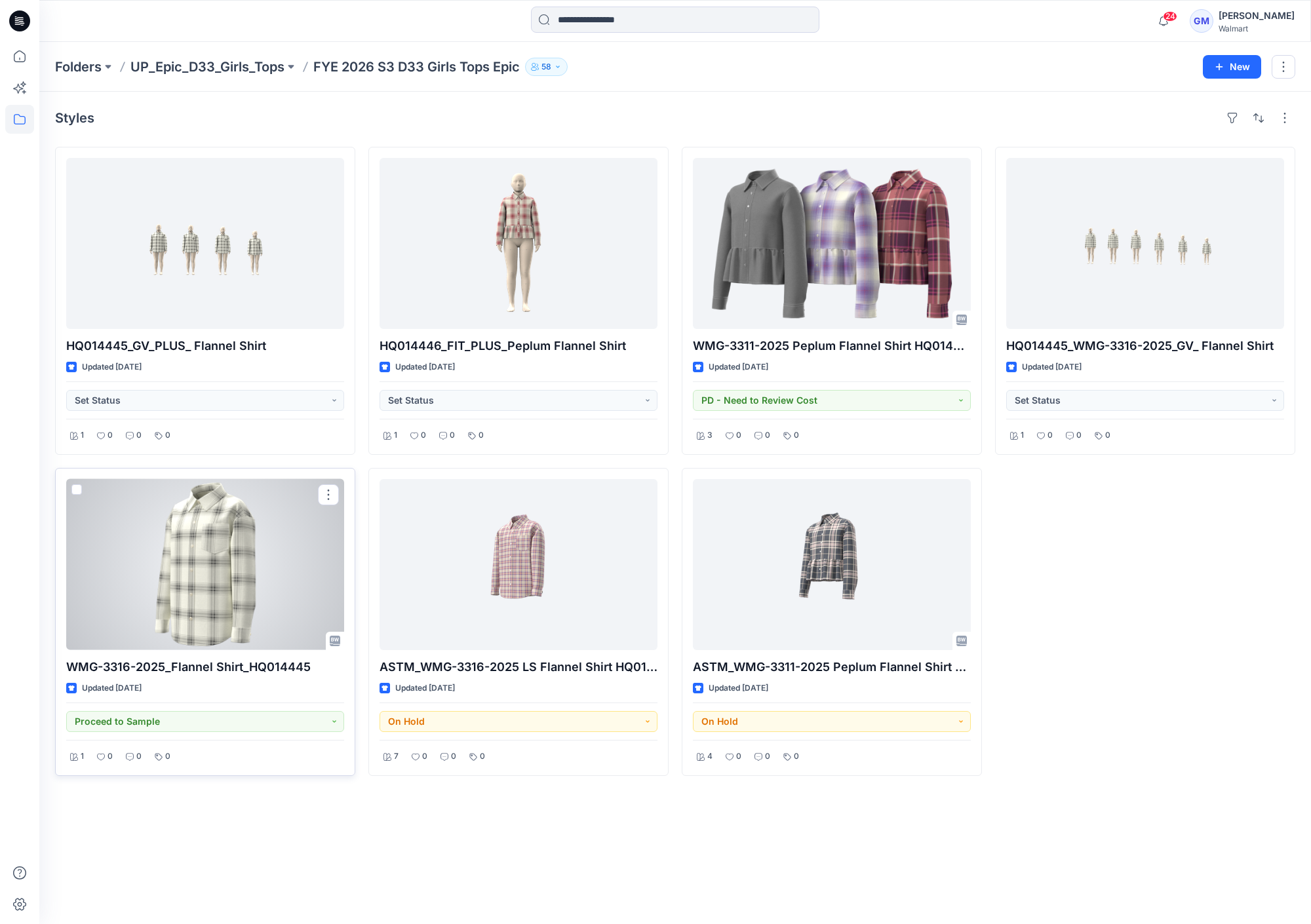
click at [224, 584] on div at bounding box center [205, 564] width 278 height 171
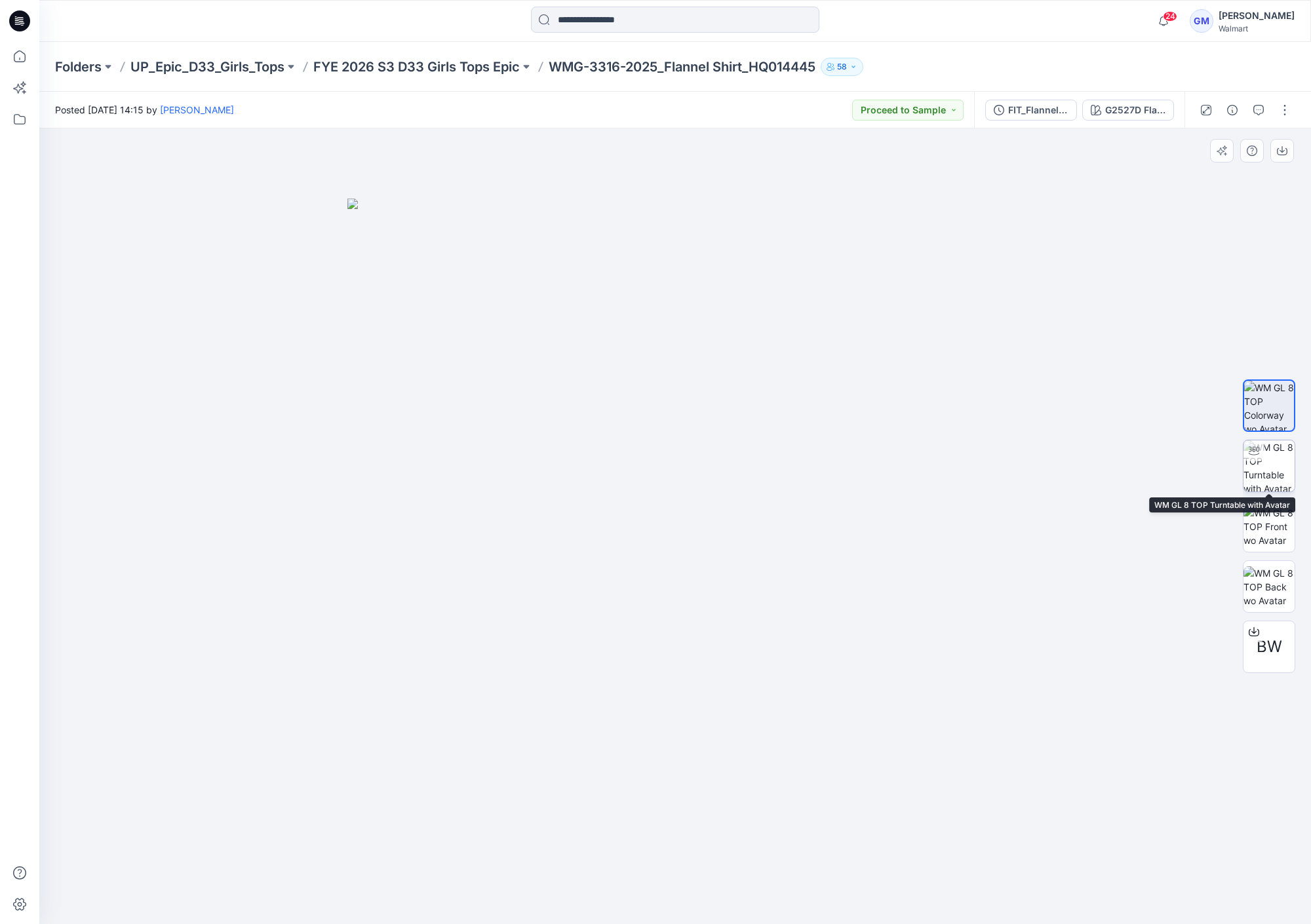
click at [1270, 483] on img at bounding box center [1268, 466] width 51 height 51
drag, startPoint x: 755, startPoint y: 903, endPoint x: 773, endPoint y: 893, distance: 20.6
click at [773, 893] on icon at bounding box center [676, 885] width 396 height 49
click at [10, 50] on icon at bounding box center [20, 56] width 29 height 29
